Goal: Task Accomplishment & Management: Manage account settings

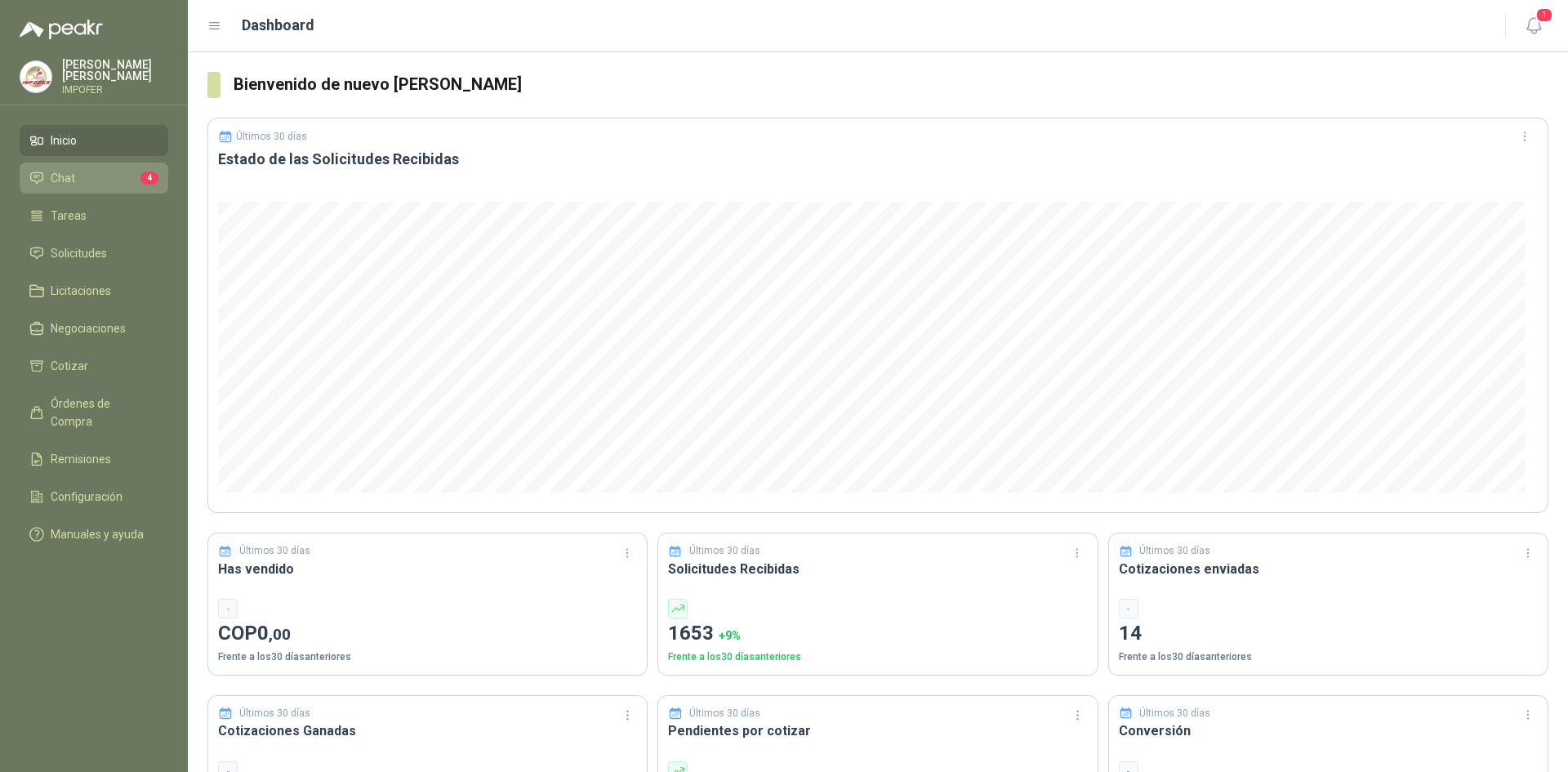
click at [71, 172] on span "Chat" at bounding box center [63, 177] width 25 height 18
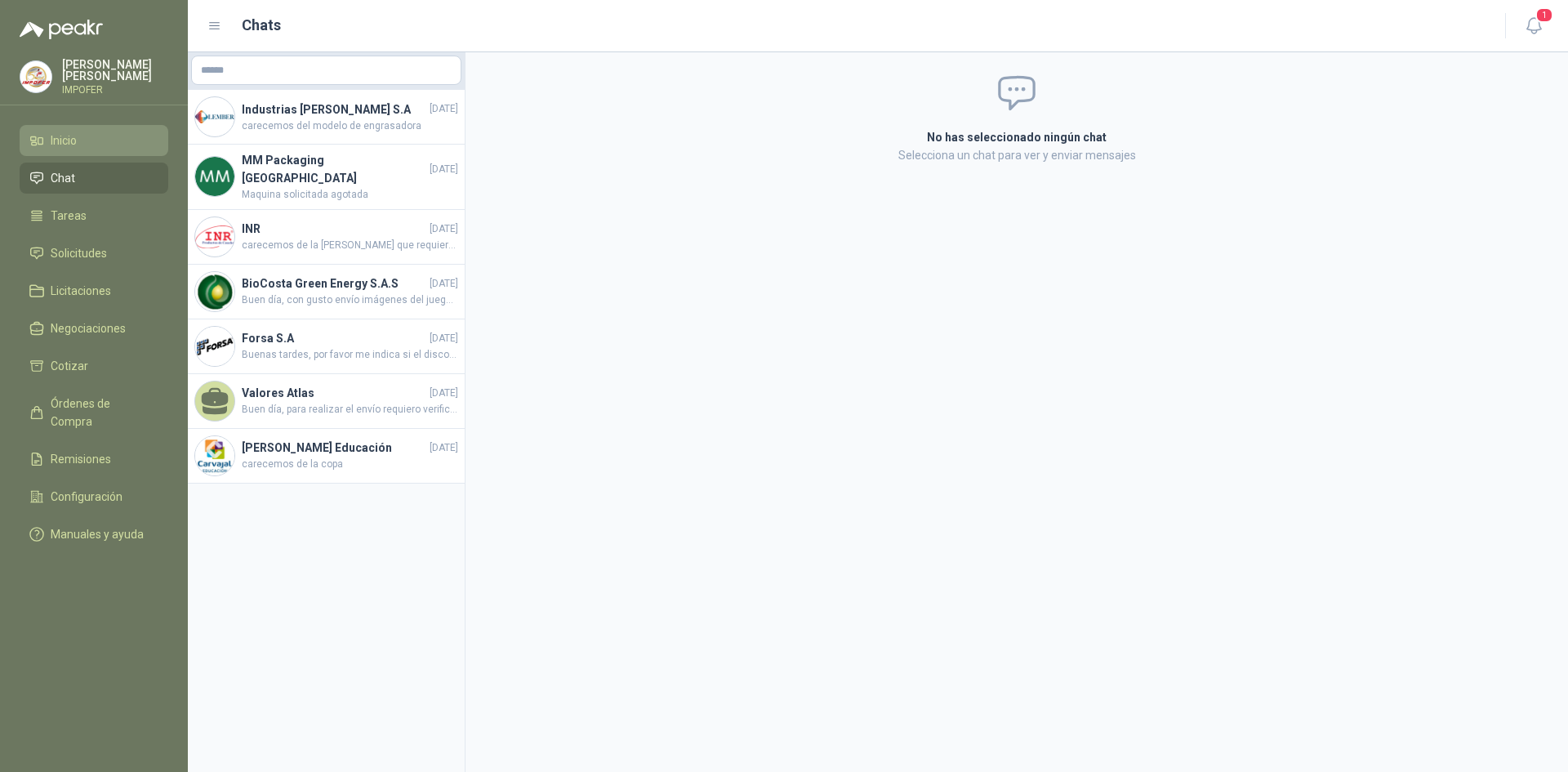
click at [75, 127] on link "Inicio" at bounding box center [94, 140] width 149 height 31
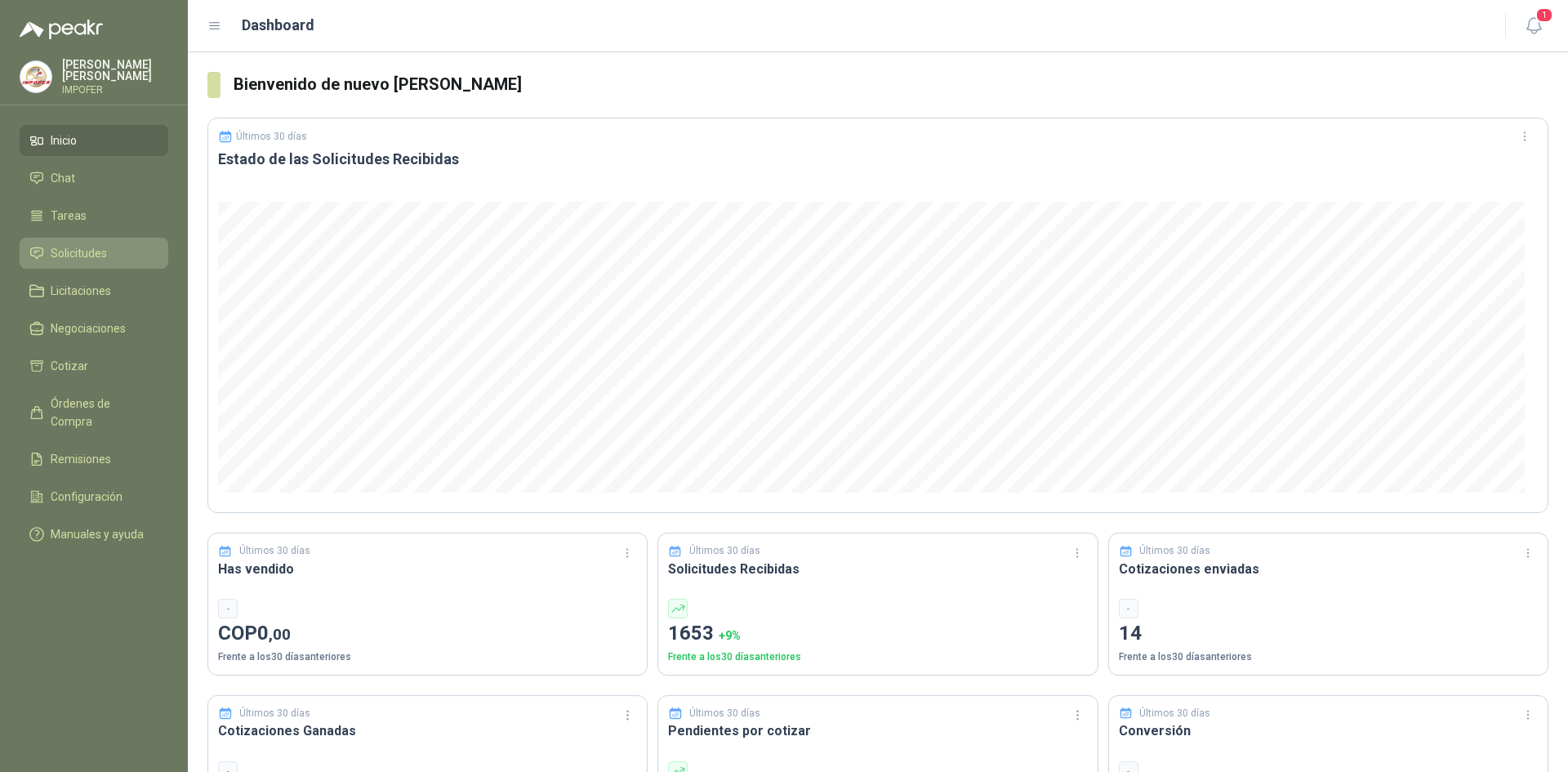
click at [74, 252] on span "Solicitudes" at bounding box center [78, 253] width 56 height 18
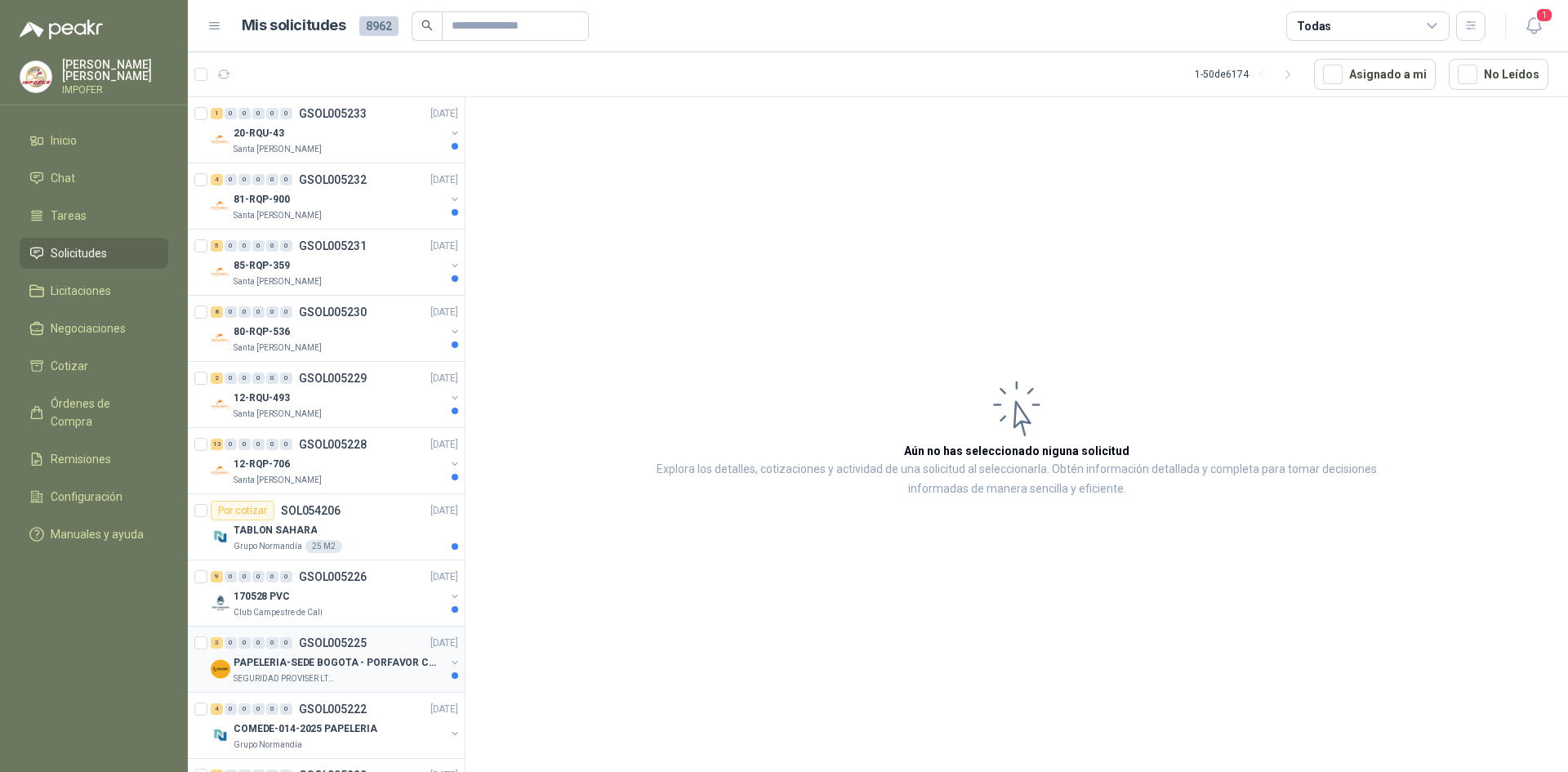
click at [352, 674] on div "SEGURIDAD PROVISER LTDA" at bounding box center [338, 679] width 211 height 13
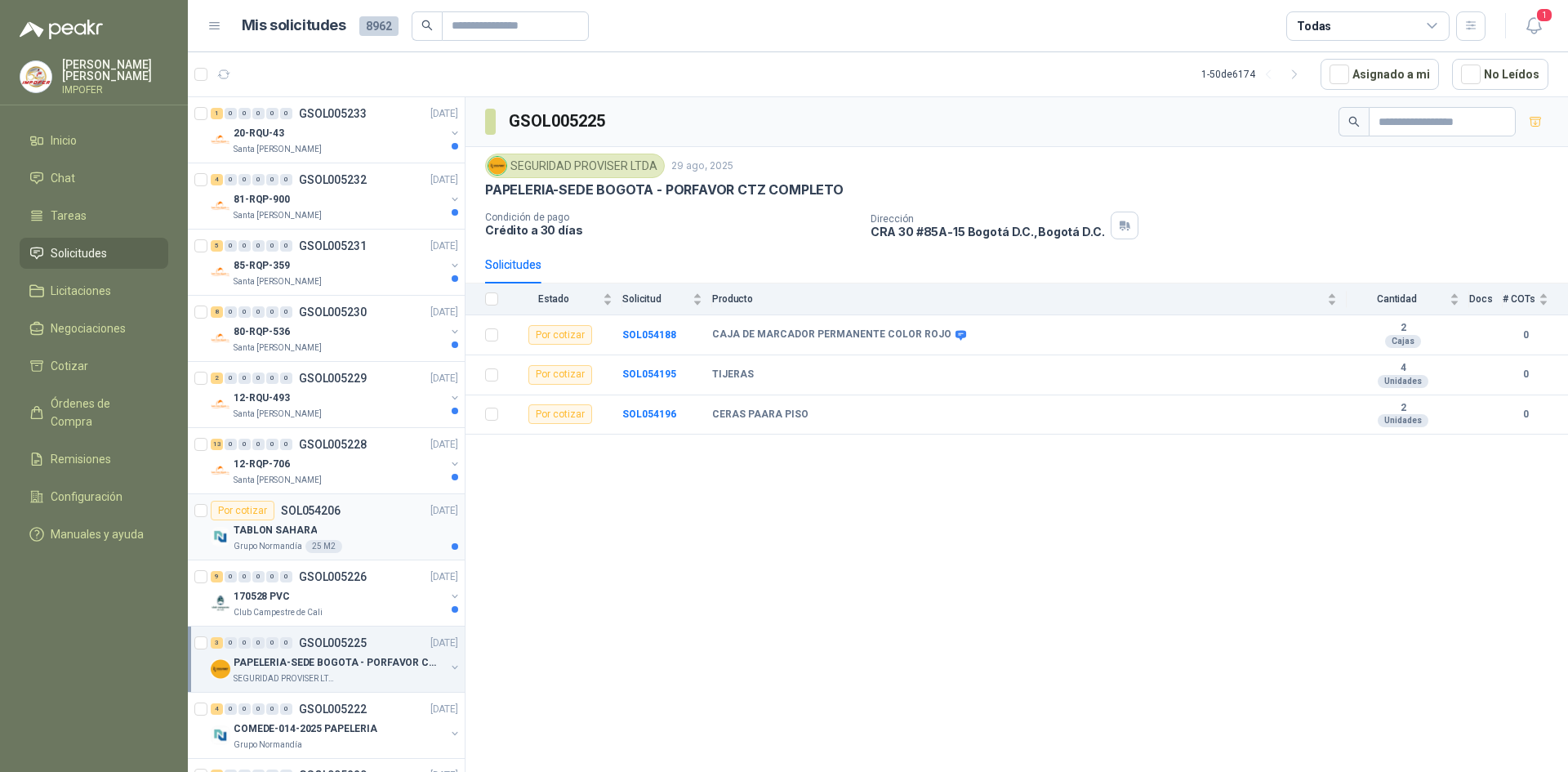
click at [269, 526] on p "TABLON SAHARA" at bounding box center [275, 530] width 83 height 15
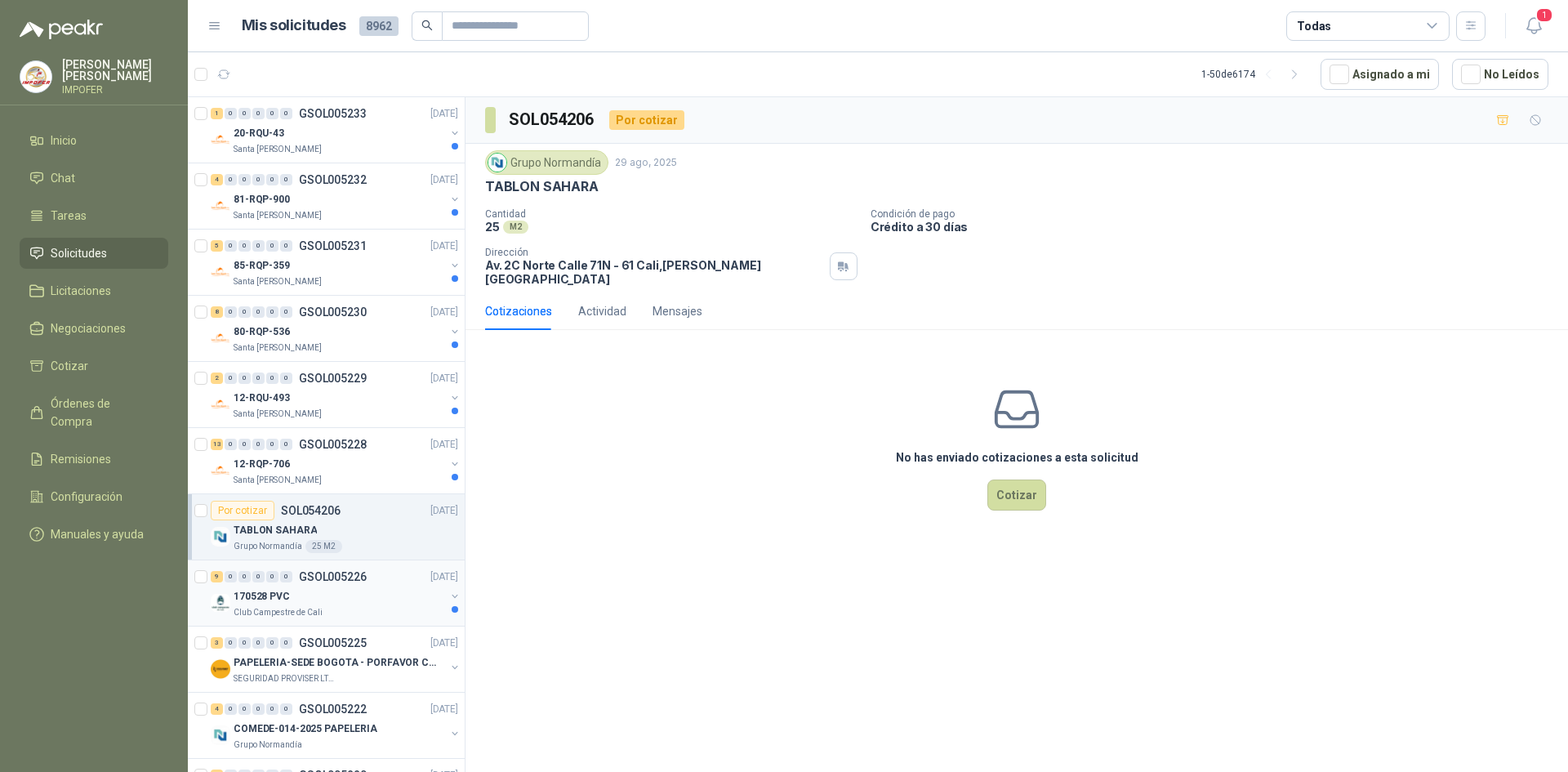
click at [276, 616] on p "Club Campestre de Cali" at bounding box center [278, 613] width 89 height 13
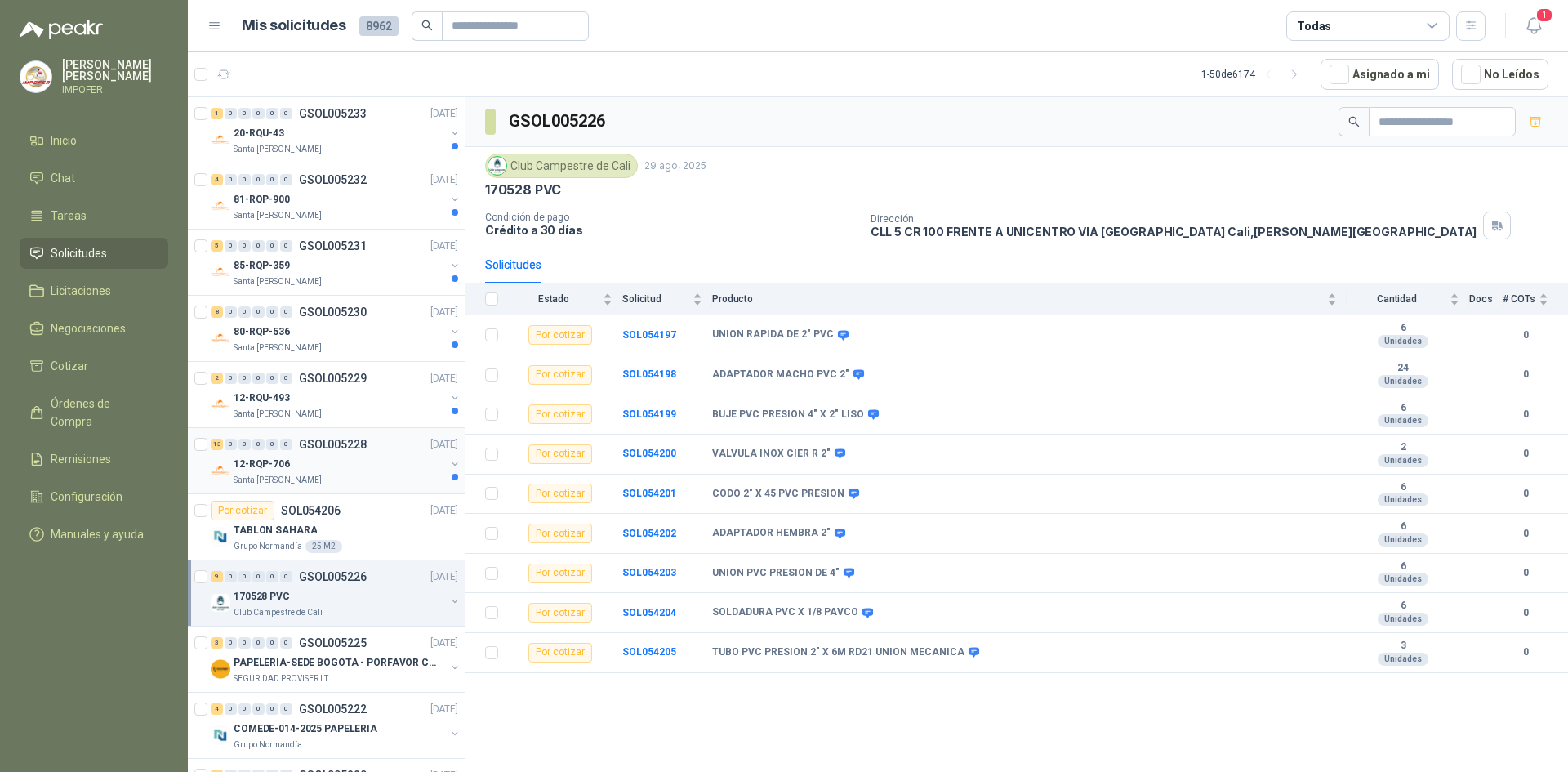
click at [303, 468] on div "12-RQP-706" at bounding box center [338, 464] width 211 height 20
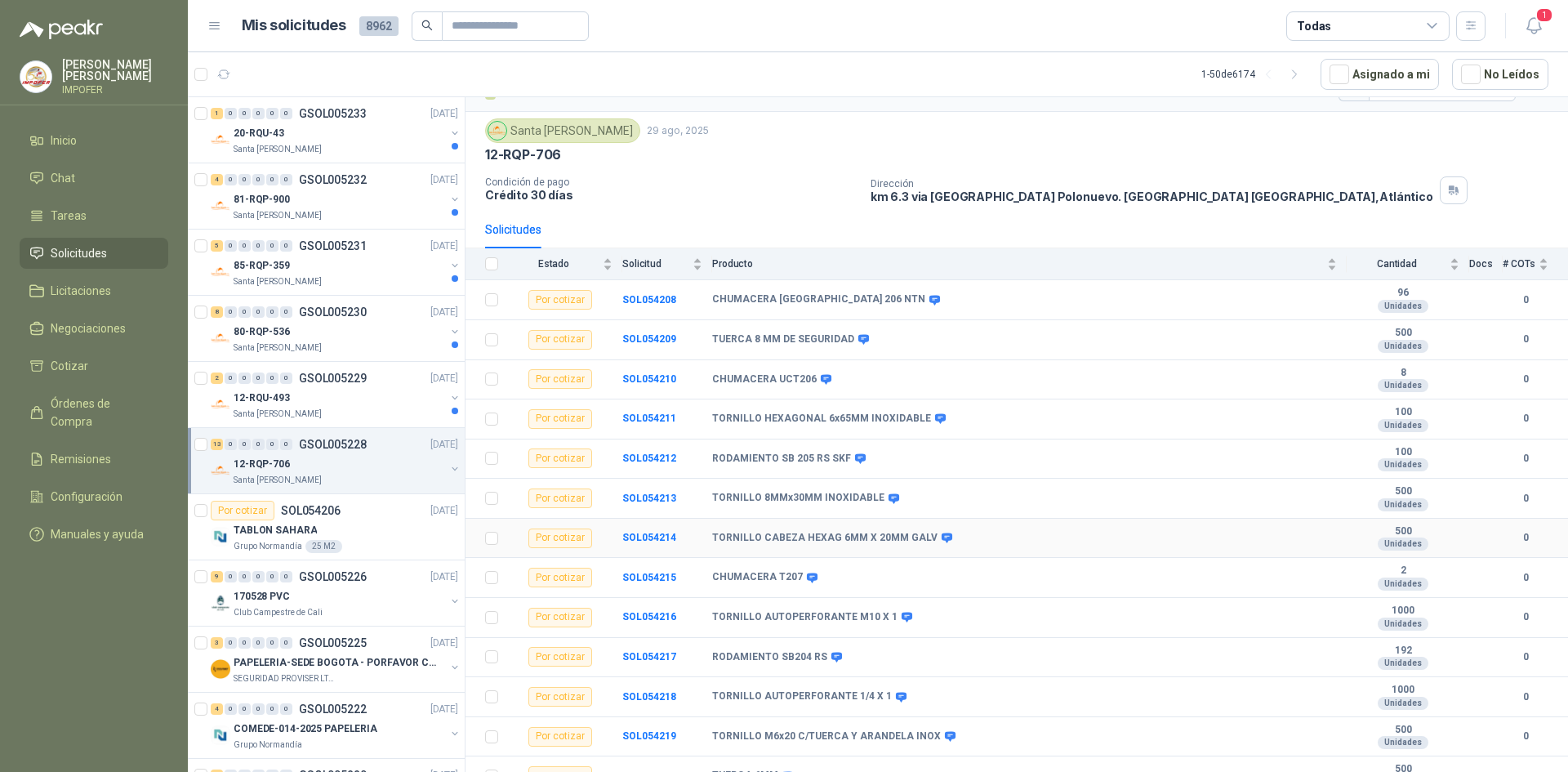
scroll to position [54, 0]
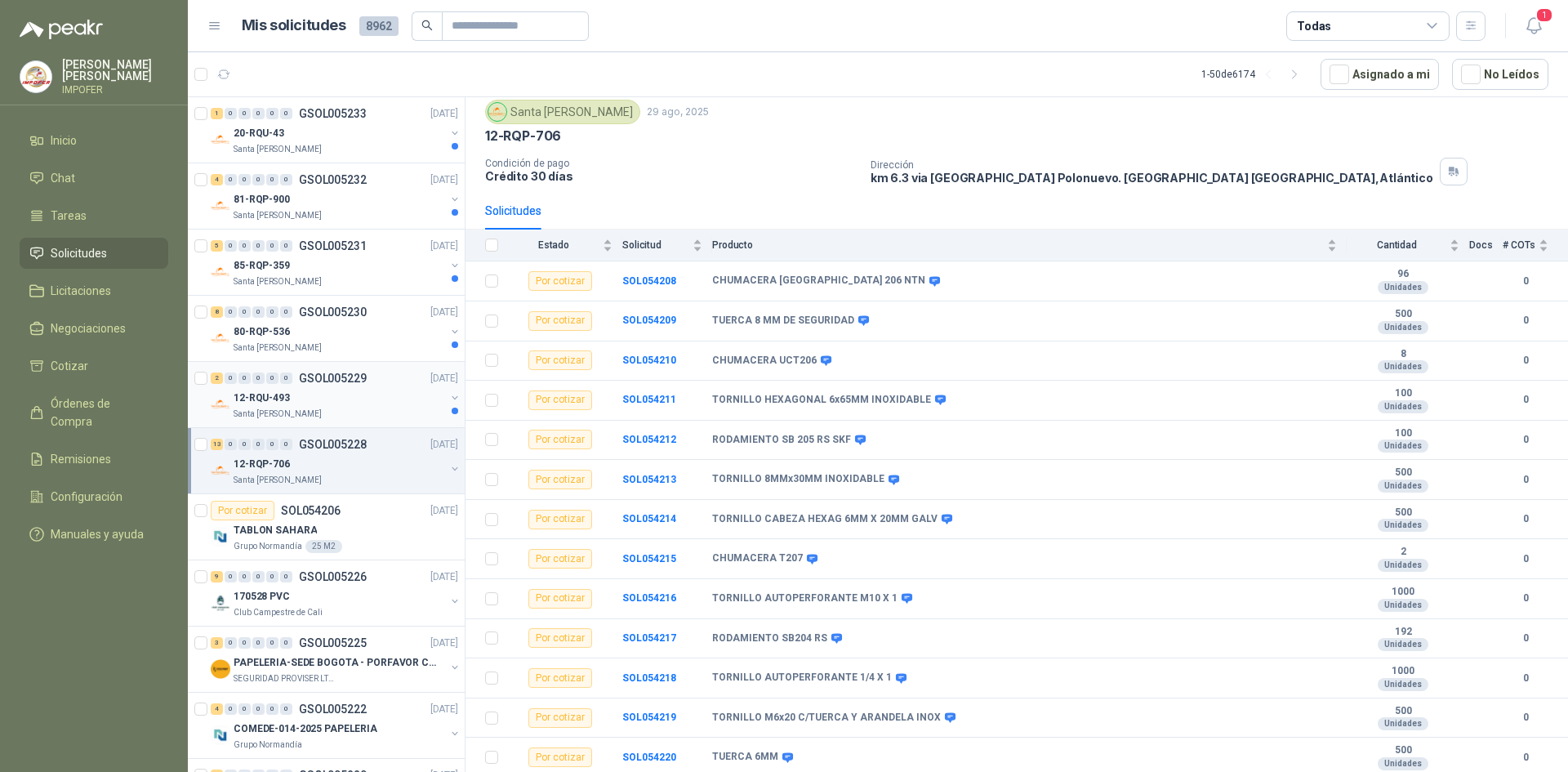
click at [345, 406] on div "12-RQU-493" at bounding box center [338, 397] width 211 height 20
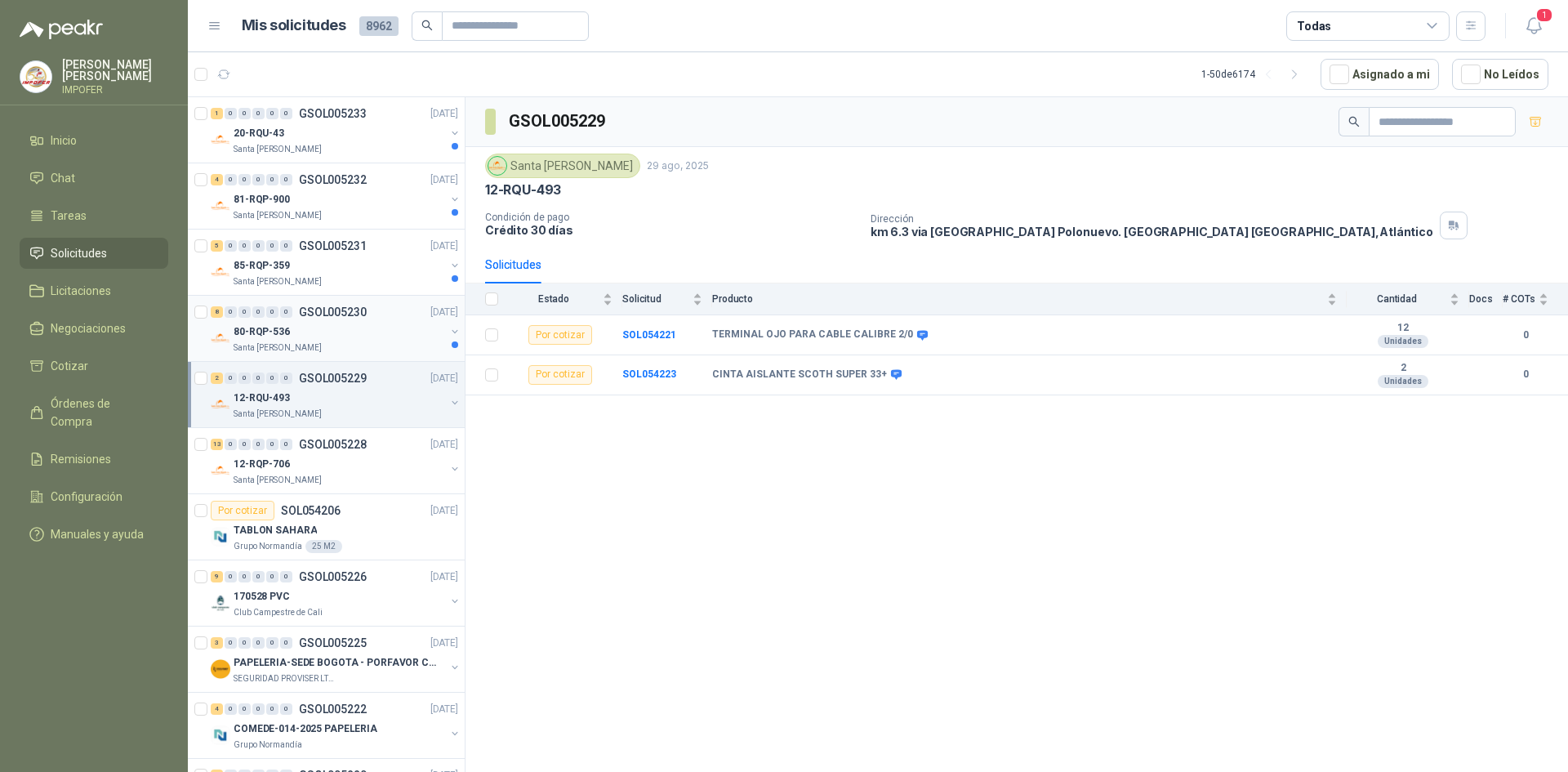
click at [365, 351] on div "Santa Anita Napoles" at bounding box center [338, 348] width 211 height 13
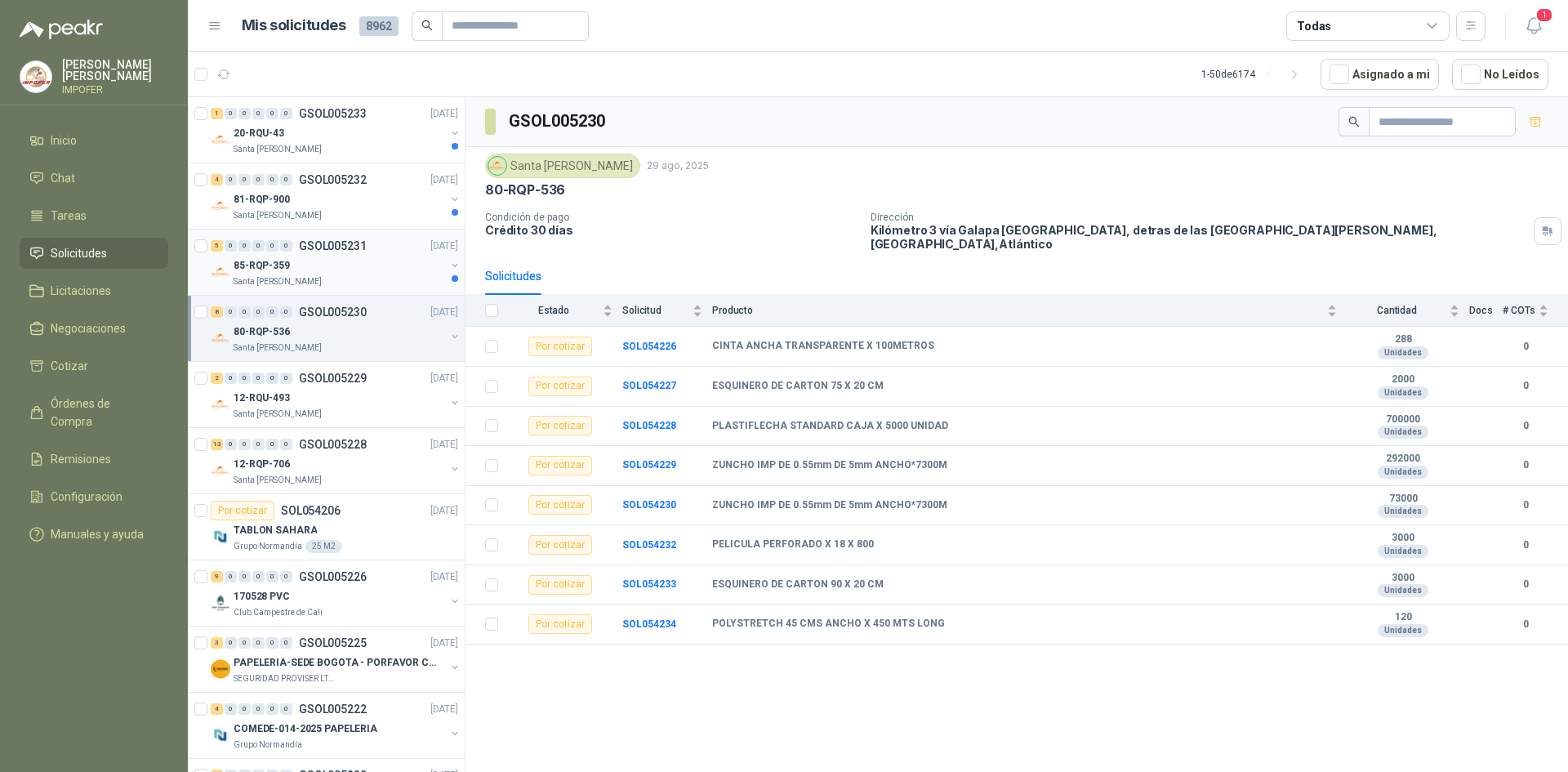
click at [377, 280] on div "Santa Anita Napoles" at bounding box center [338, 282] width 211 height 13
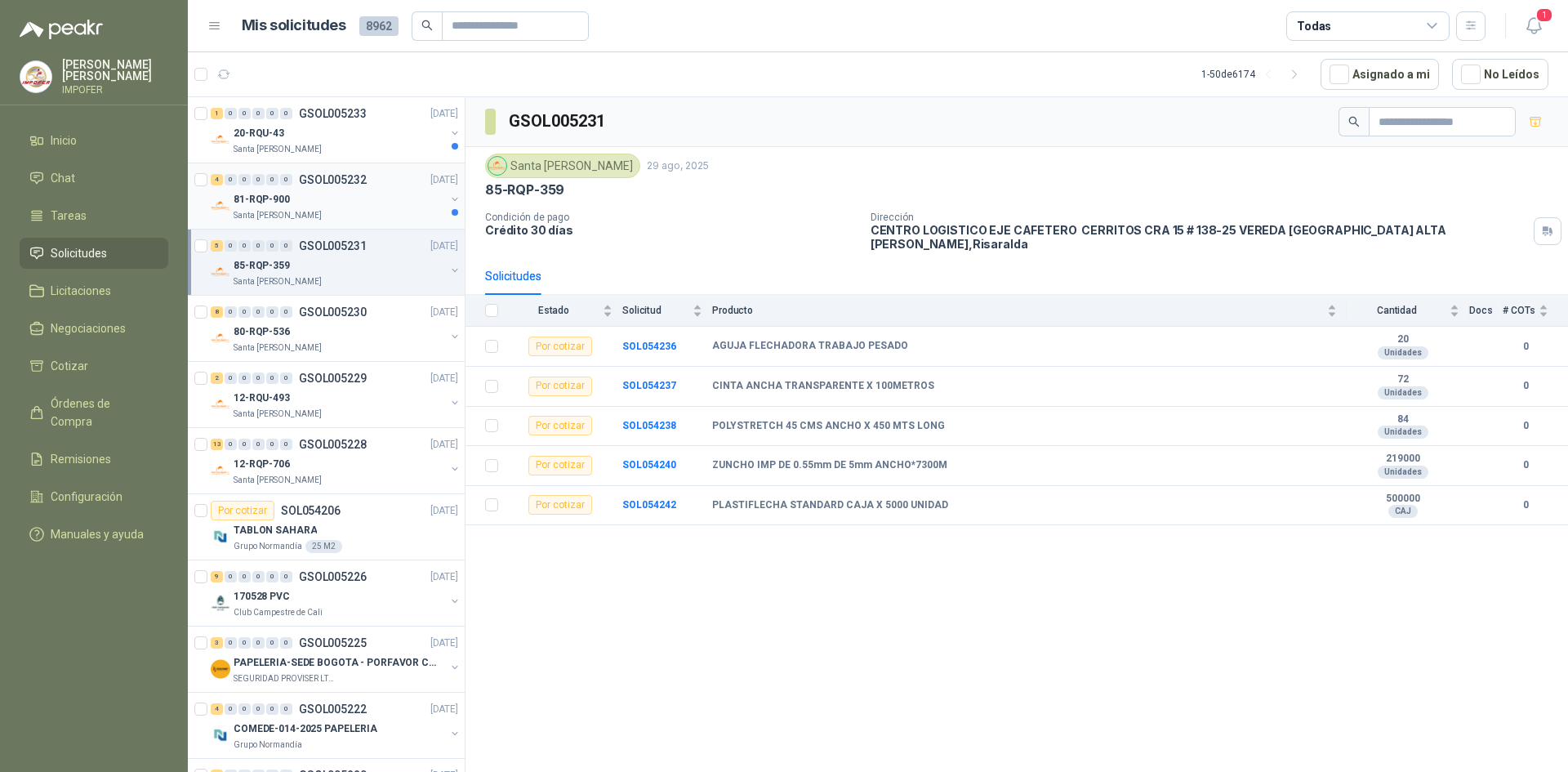
click at [280, 199] on p "81-RQP-900" at bounding box center [261, 199] width 56 height 15
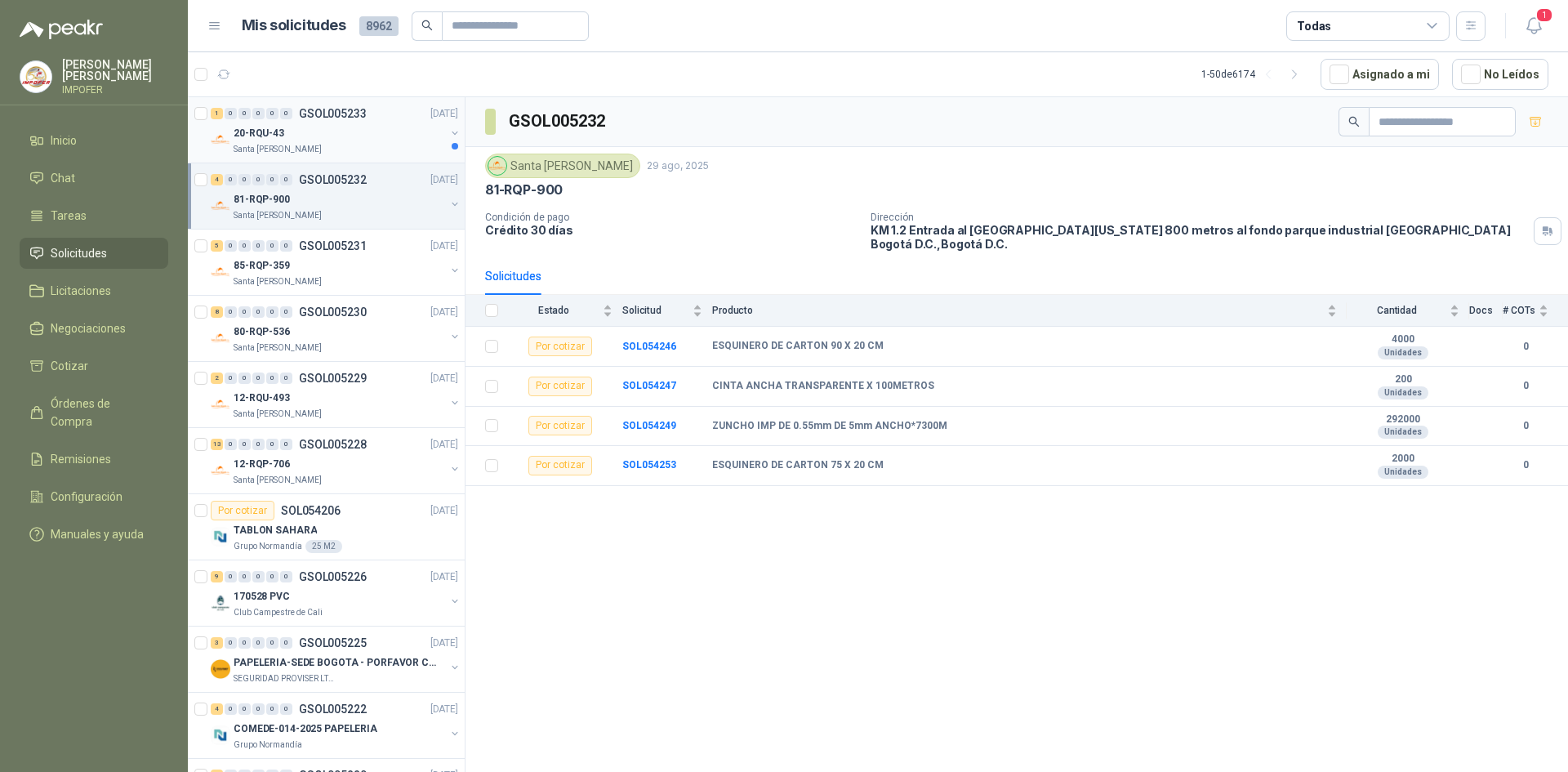
click at [364, 133] on div "20-RQU-43" at bounding box center [338, 133] width 211 height 20
